Goal: Task Accomplishment & Management: Manage account settings

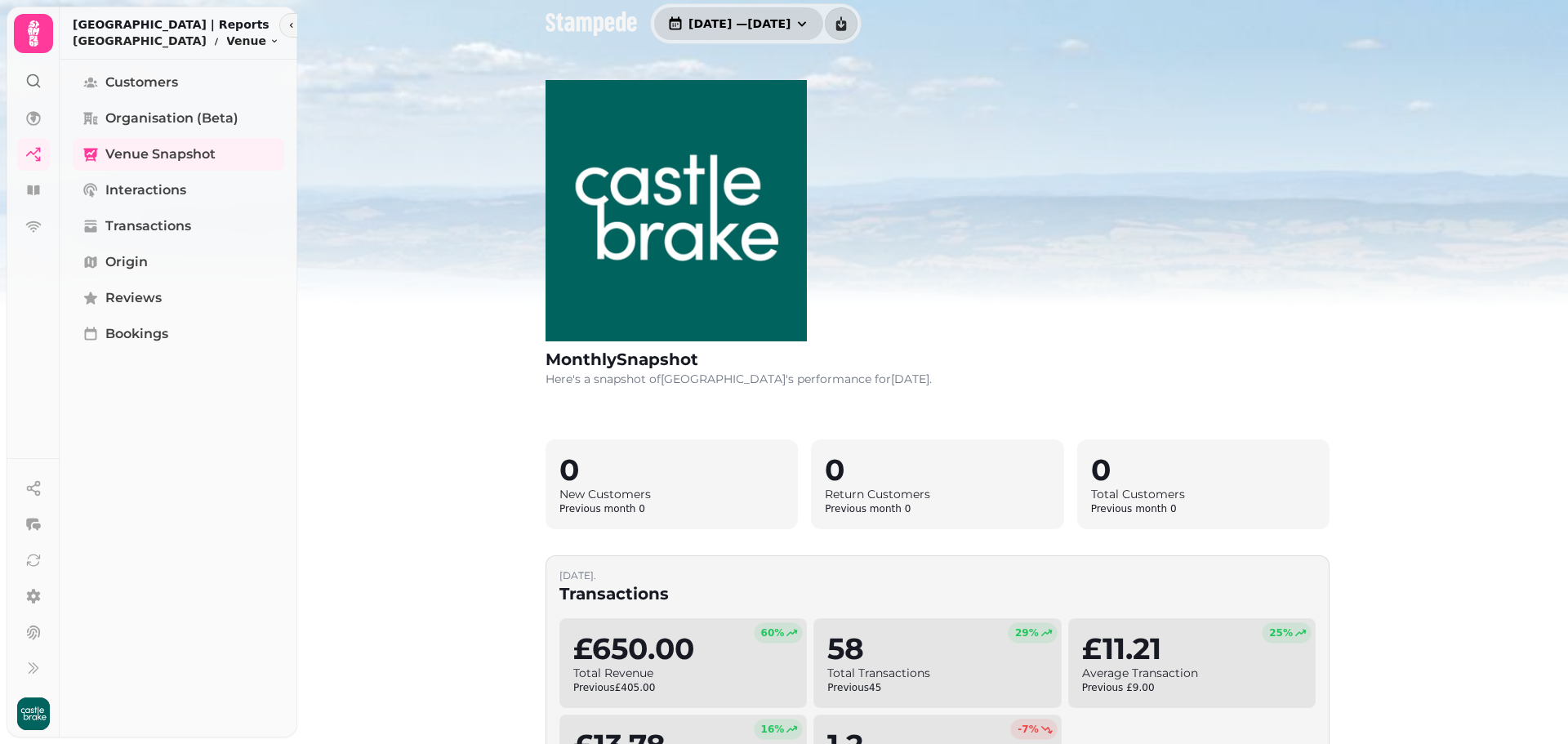
click at [691, 14] on button "[DATE] — [DATE]" at bounding box center [739, 24] width 169 height 32
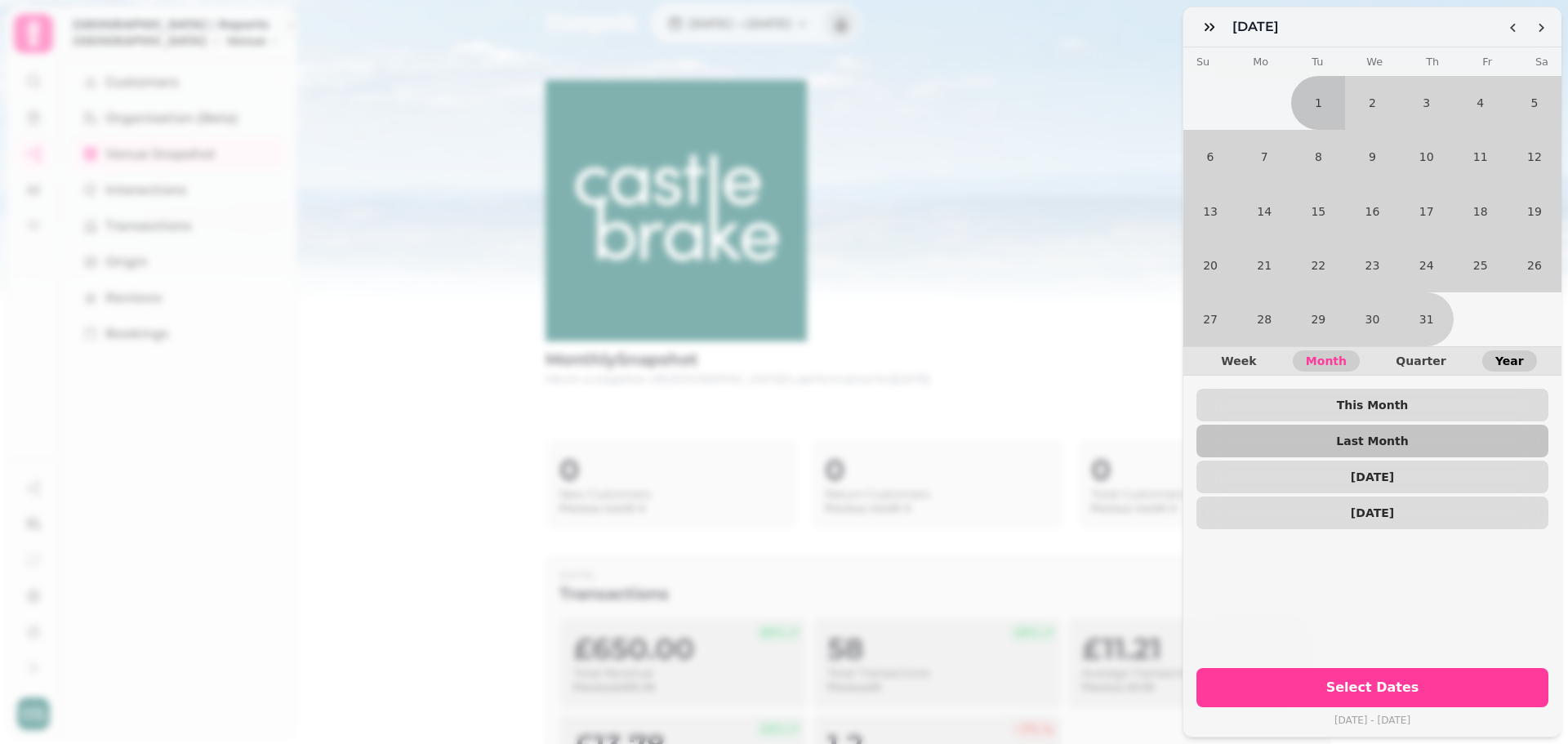
click at [1509, 351] on button "Year" at bounding box center [1510, 361] width 55 height 21
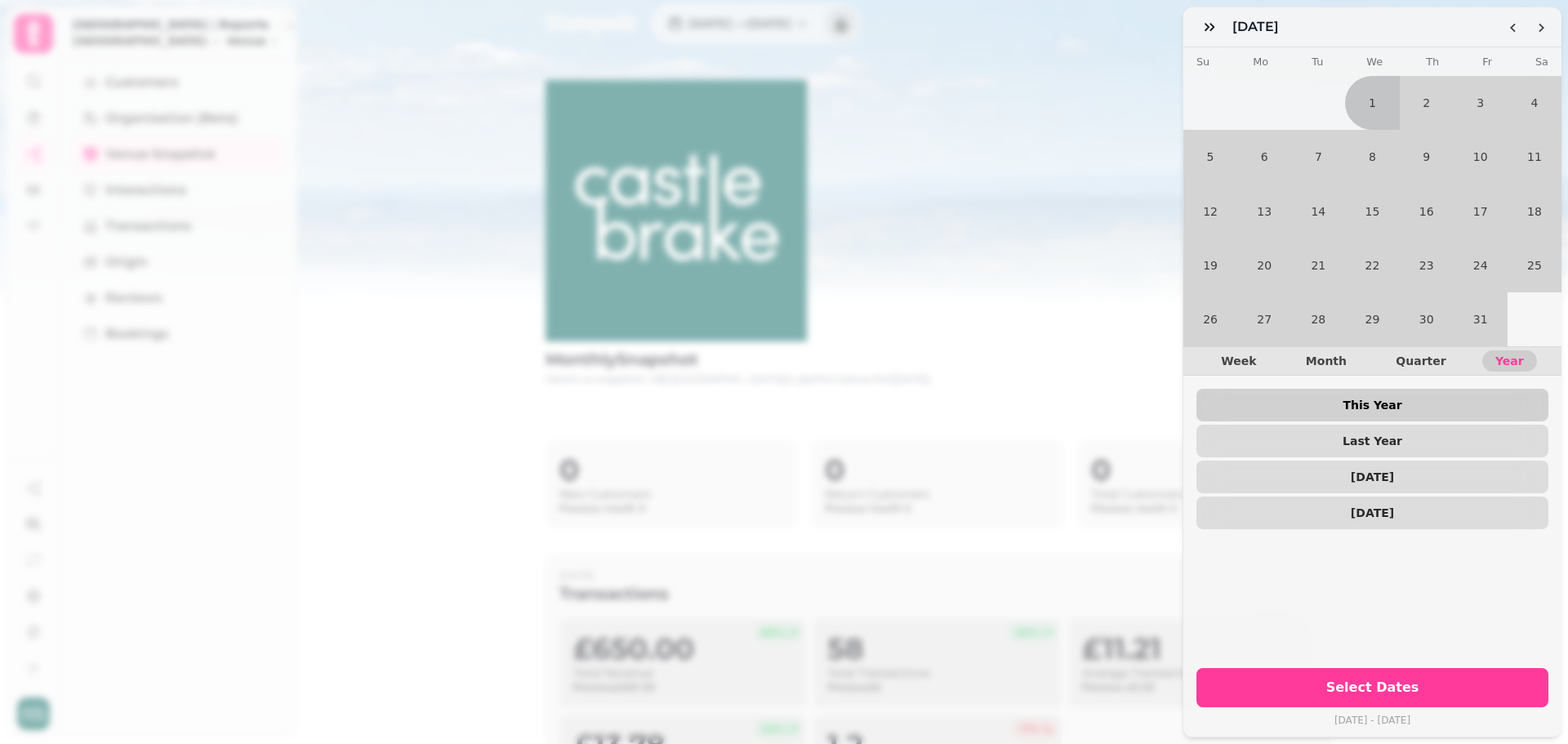
click at [1371, 399] on span "This Year" at bounding box center [1372, 404] width 326 height 11
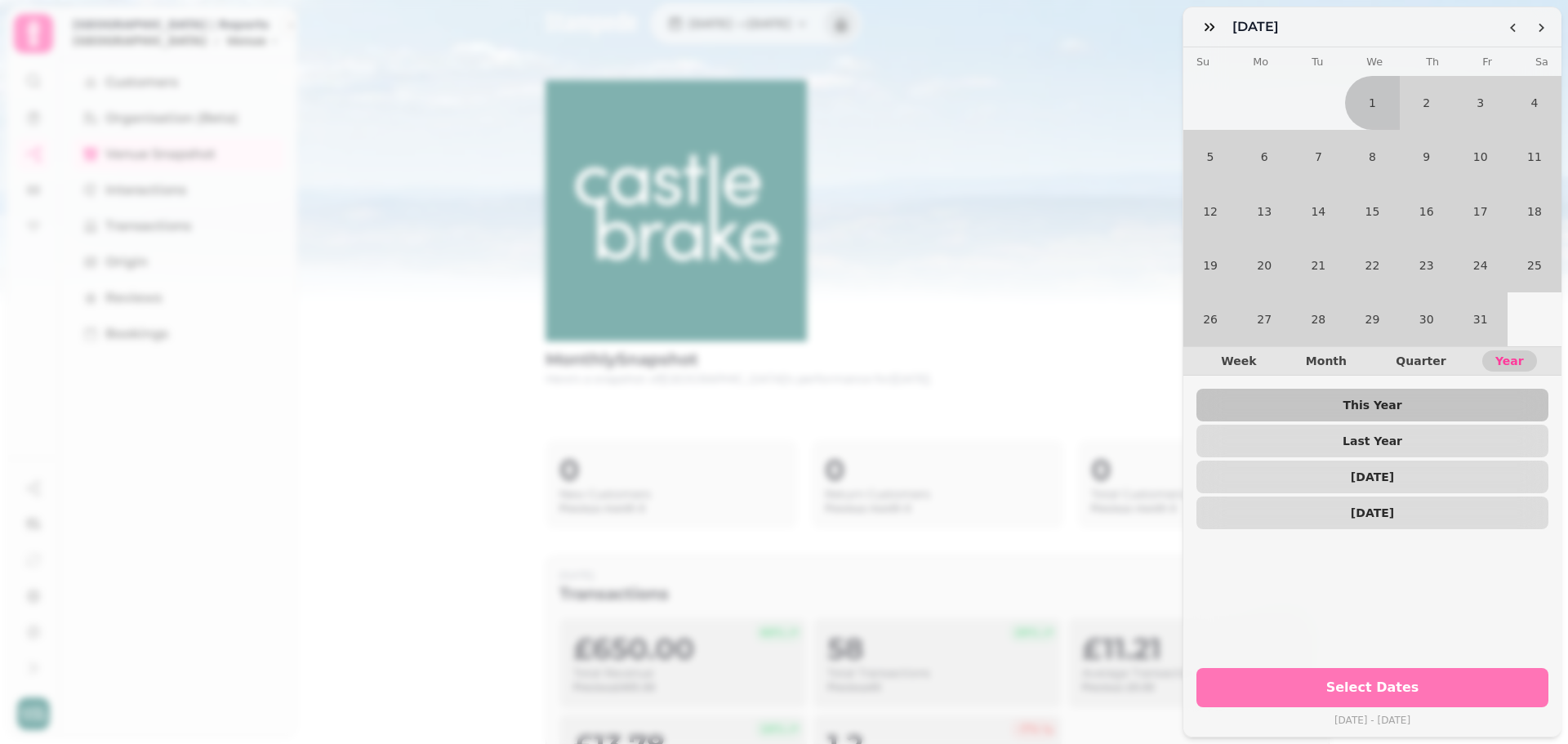
click at [1379, 682] on span "Select Dates" at bounding box center [1373, 688] width 313 height 13
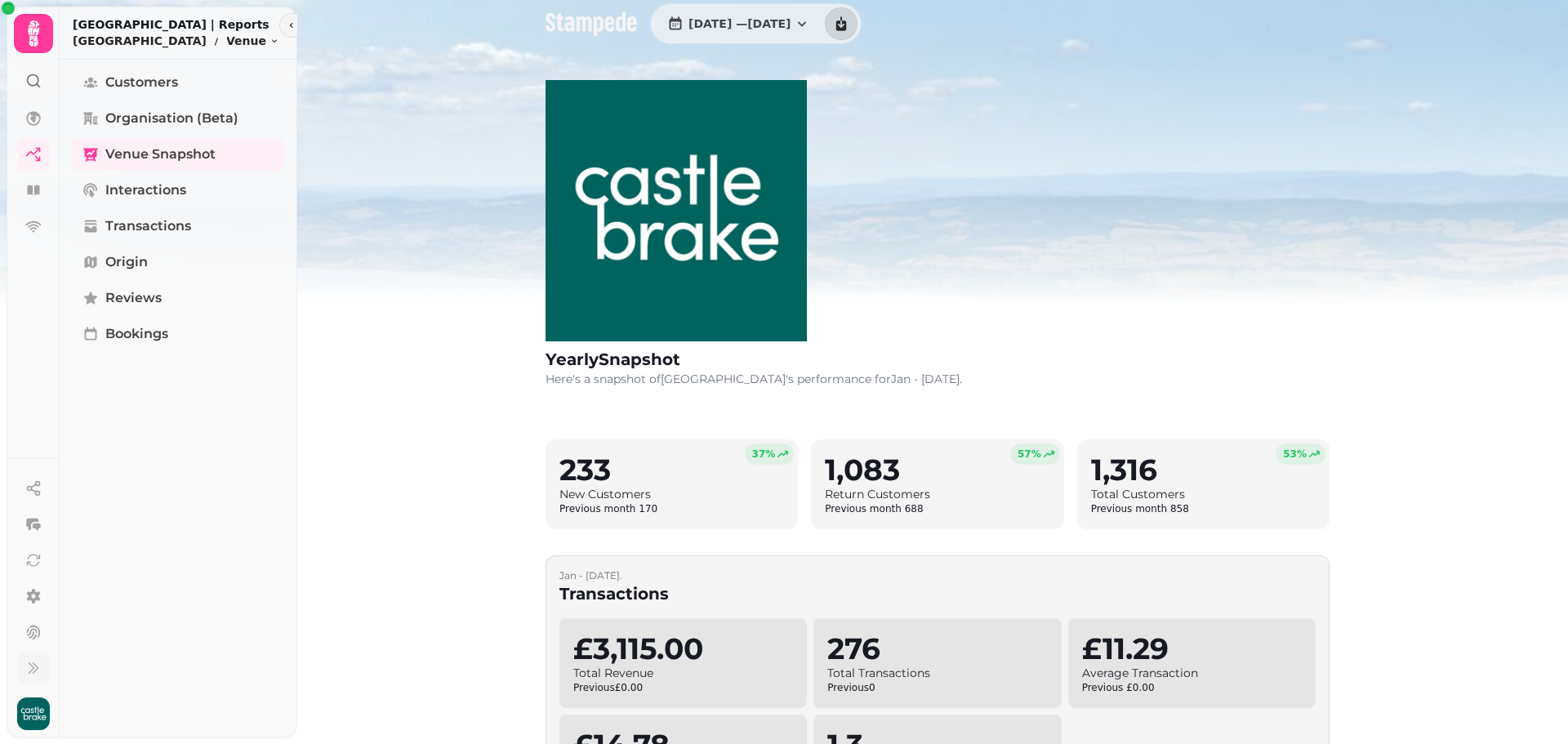
click at [31, 674] on icon at bounding box center [33, 668] width 16 height 16
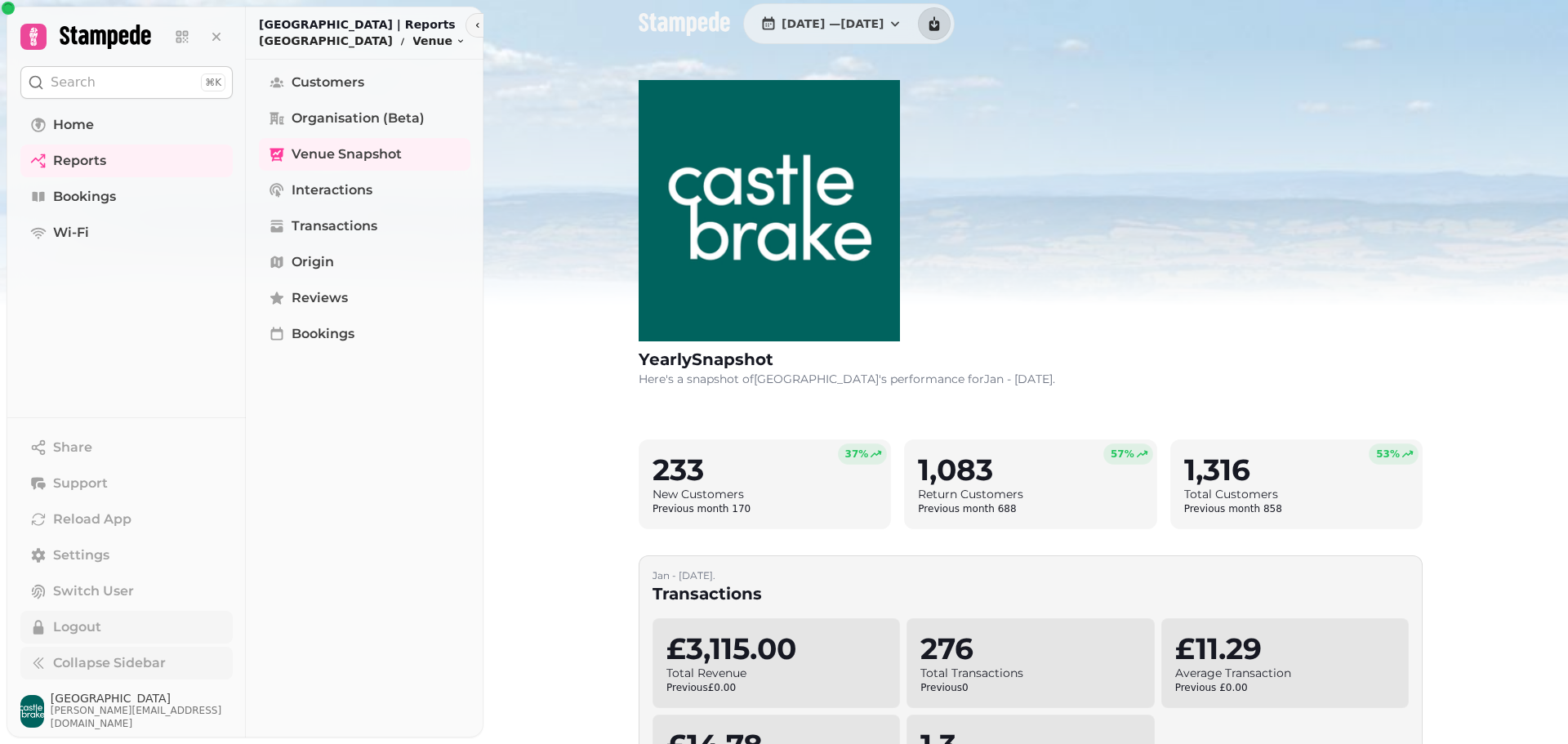
click at [79, 627] on span "Logout" at bounding box center [77, 627] width 48 height 20
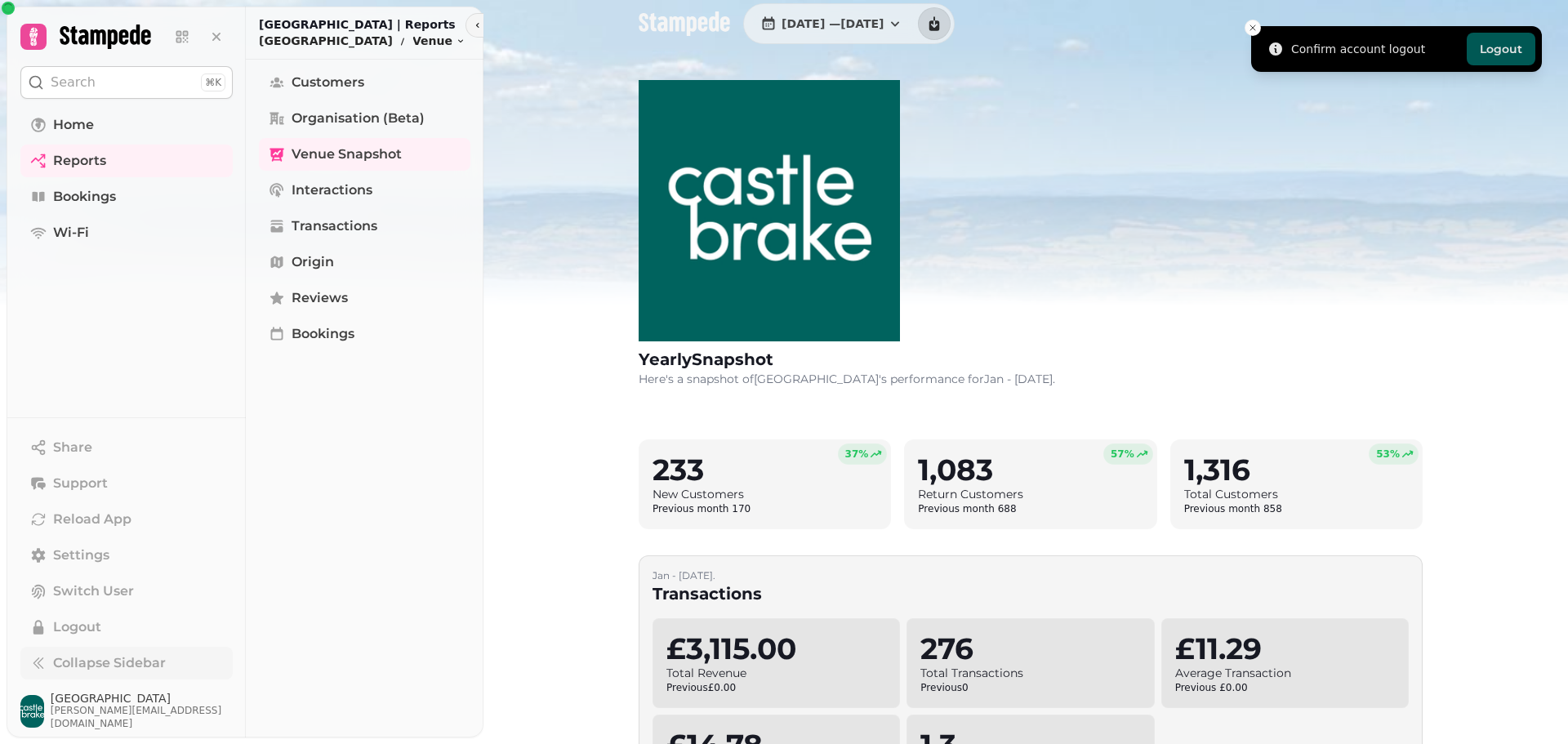
click at [1514, 43] on button "Logout" at bounding box center [1501, 49] width 68 height 32
